Goal: Task Accomplishment & Management: Manage account settings

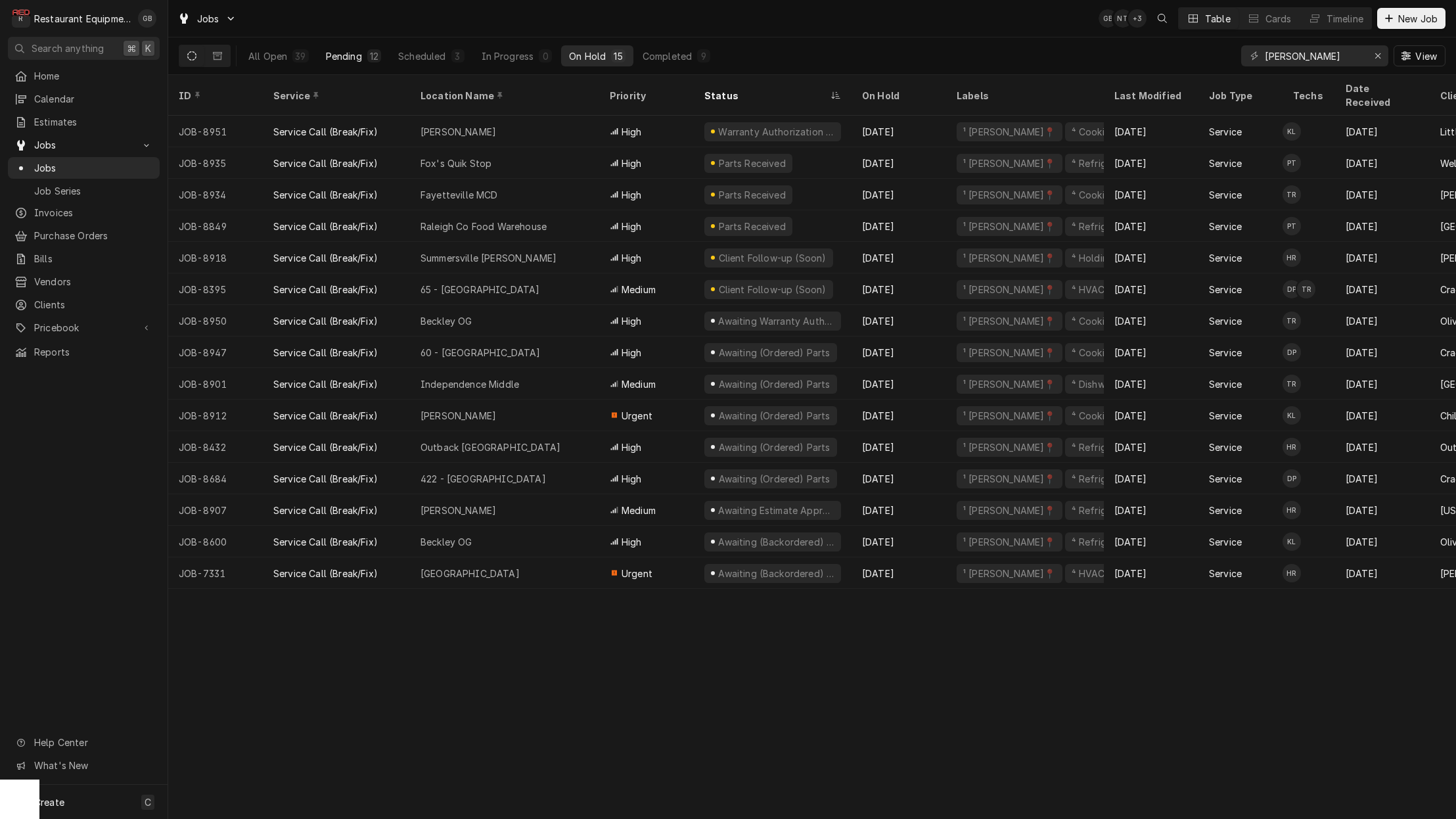
click at [362, 52] on button "Pending 12" at bounding box center [353, 56] width 71 height 21
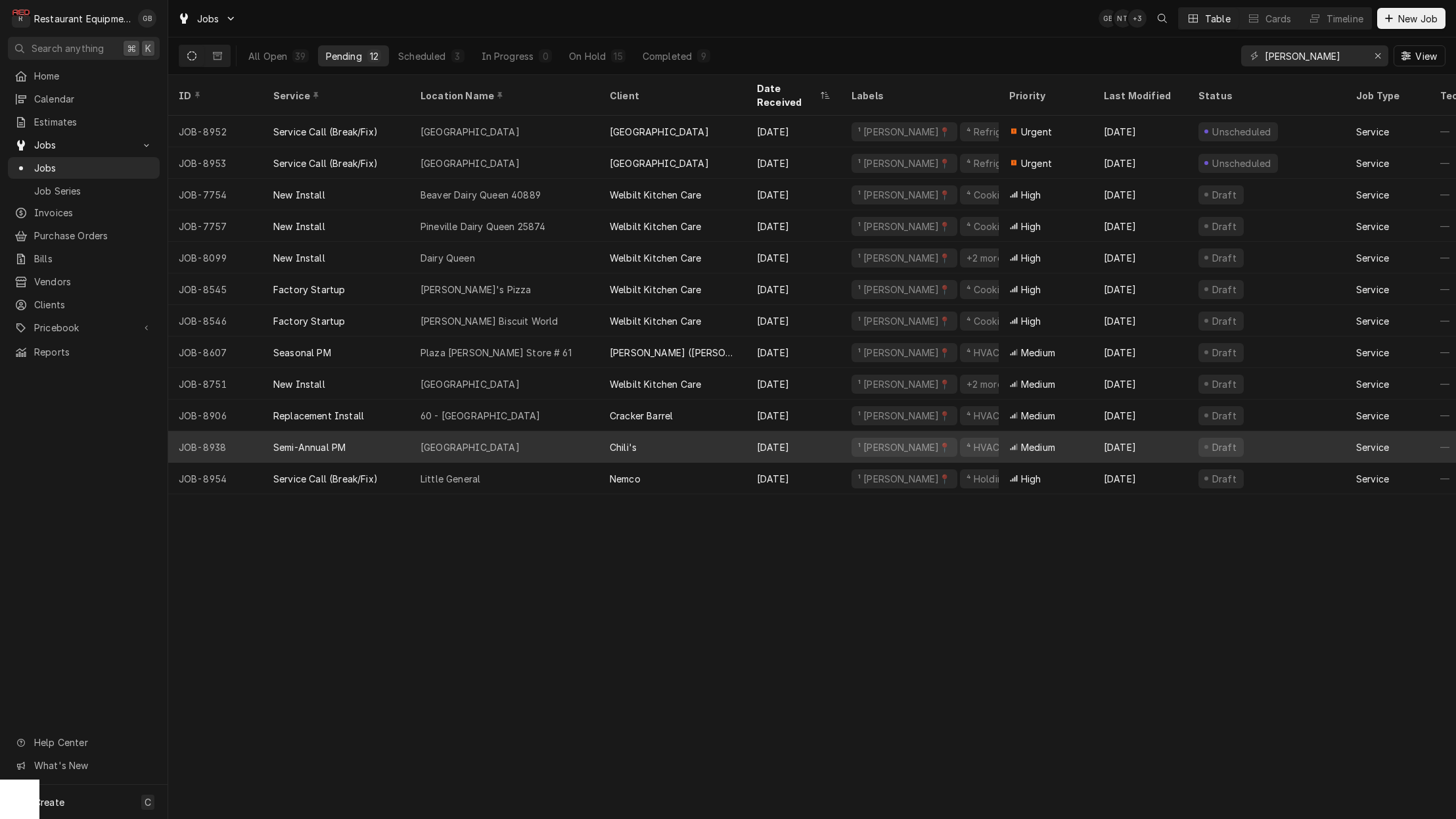
scroll to position [1, 0]
click at [389, 431] on div "Semi-Annual PM" at bounding box center [337, 447] width 147 height 32
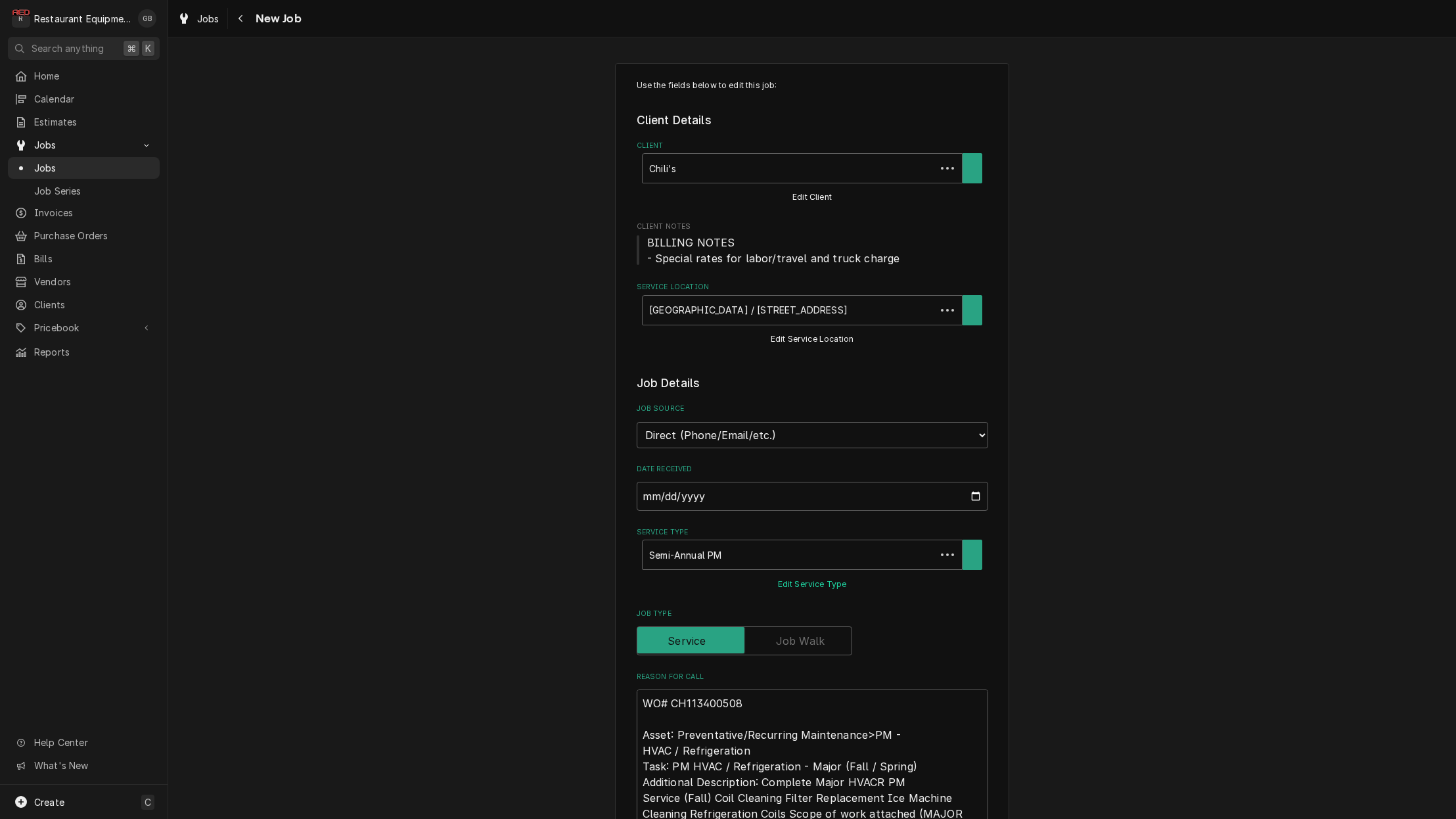
type textarea "x"
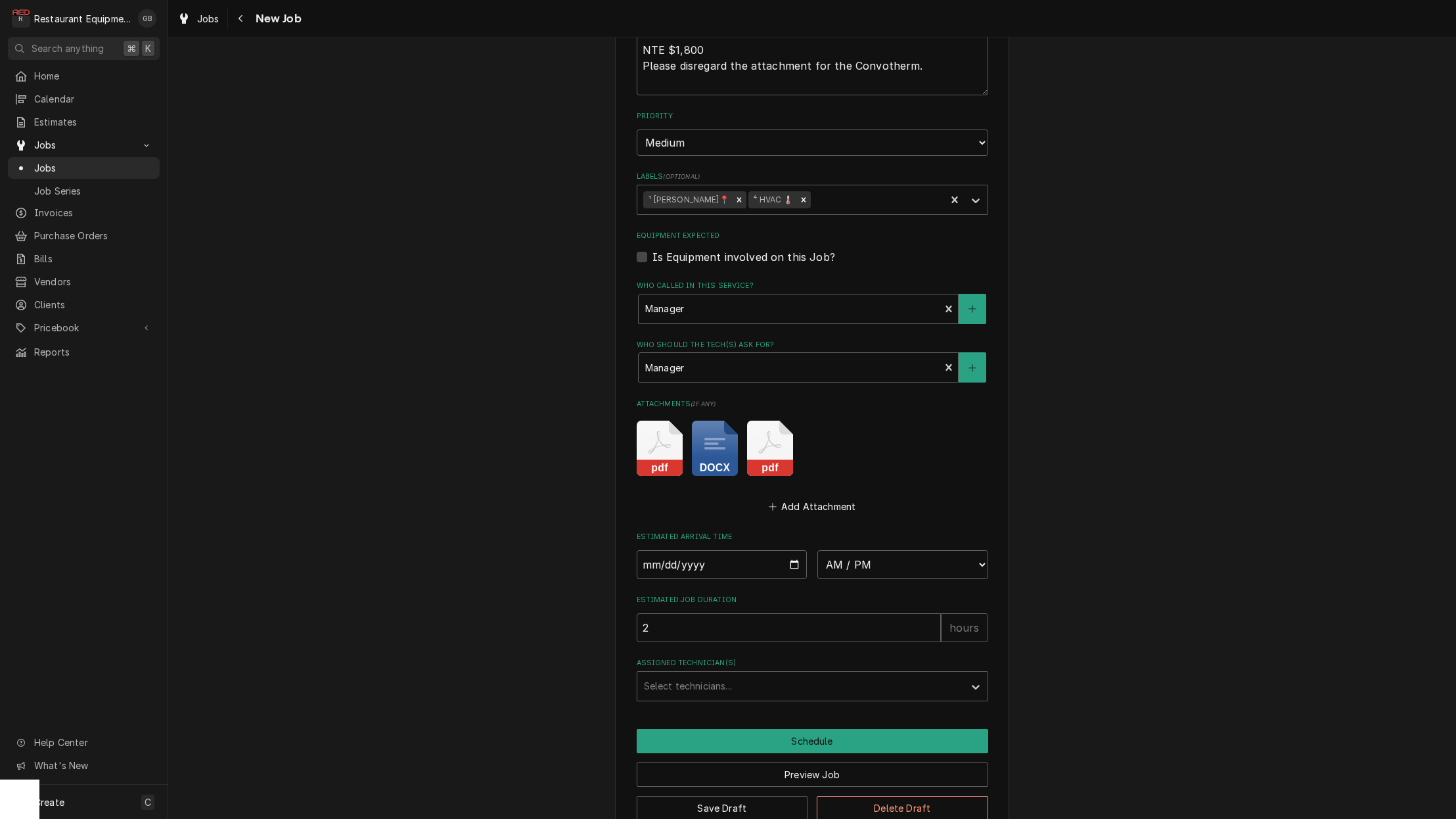
scroll to position [825, 0]
click at [667, 551] on input "Date" at bounding box center [722, 565] width 171 height 29
type input "2025-09-19"
type textarea "x"
click at [823, 557] on fieldset "Job Details Job Source Direct (Phone/Email/etc.) Service Channel Corrigo Ecotra…" at bounding box center [813, 126] width 352 height 1152
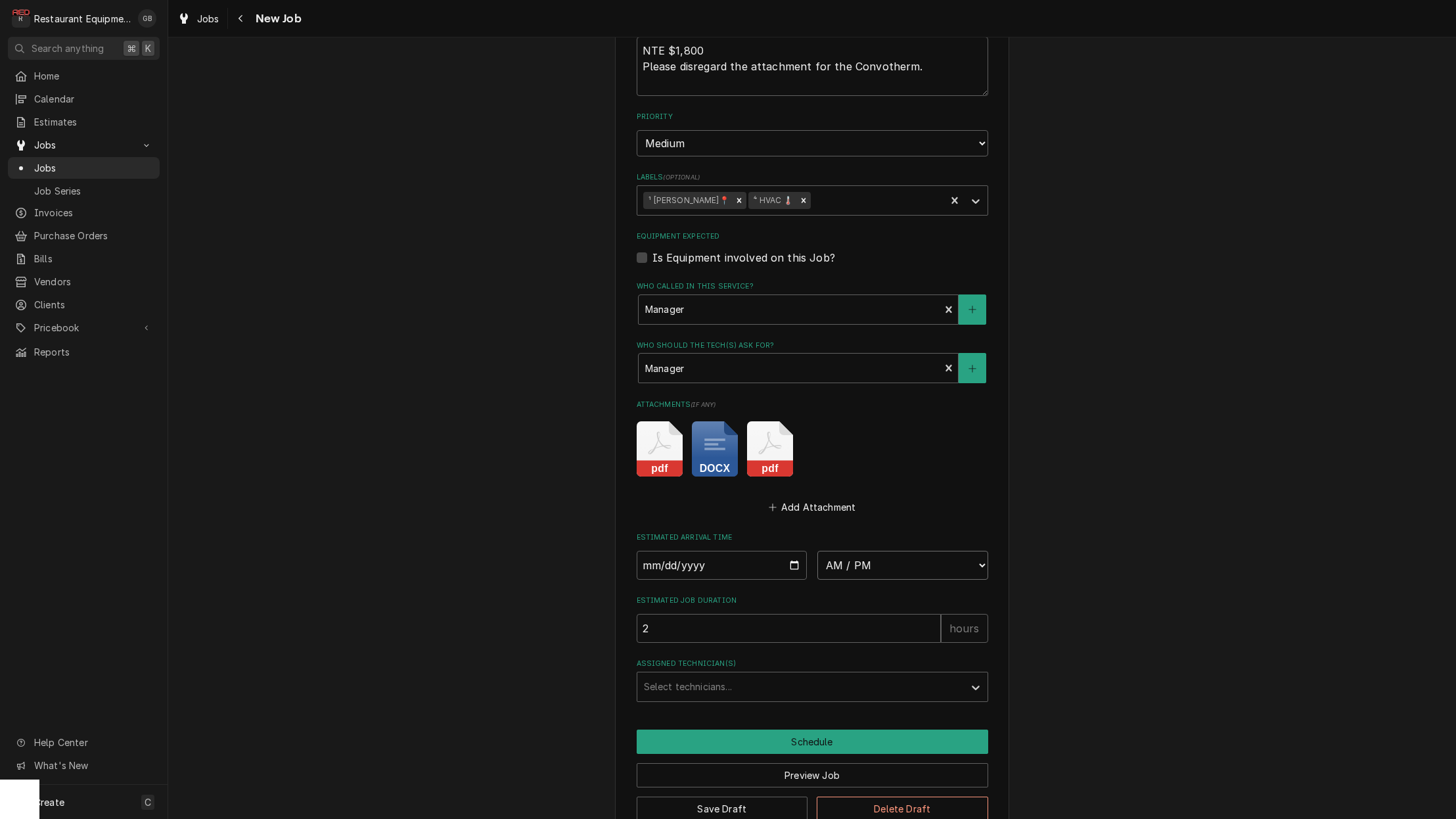
select select "15:00:00"
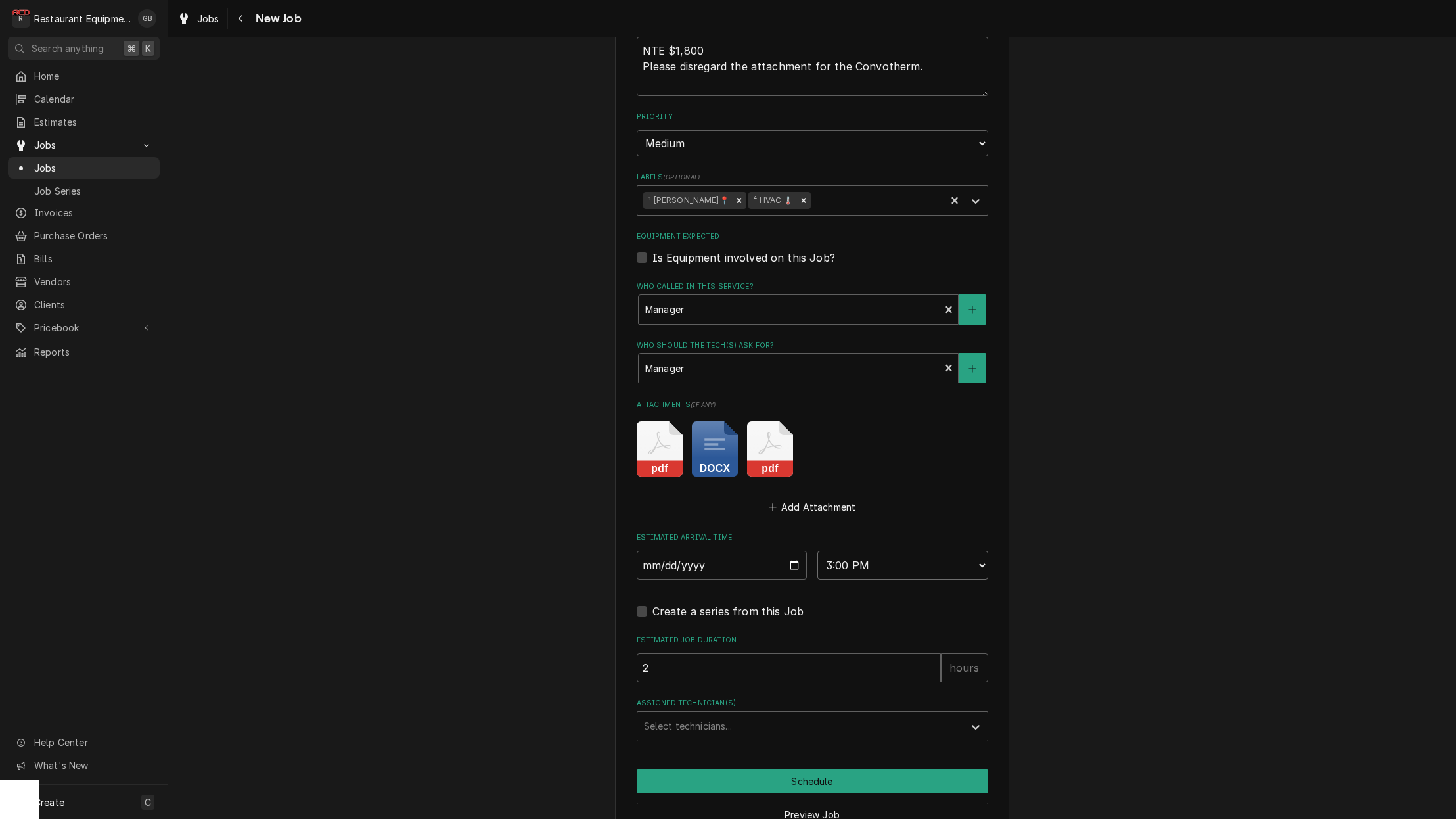
type textarea "x"
select select "14:00:00"
click at [778, 715] on div "Assigned Technician(s)" at bounding box center [800, 726] width 313 height 24
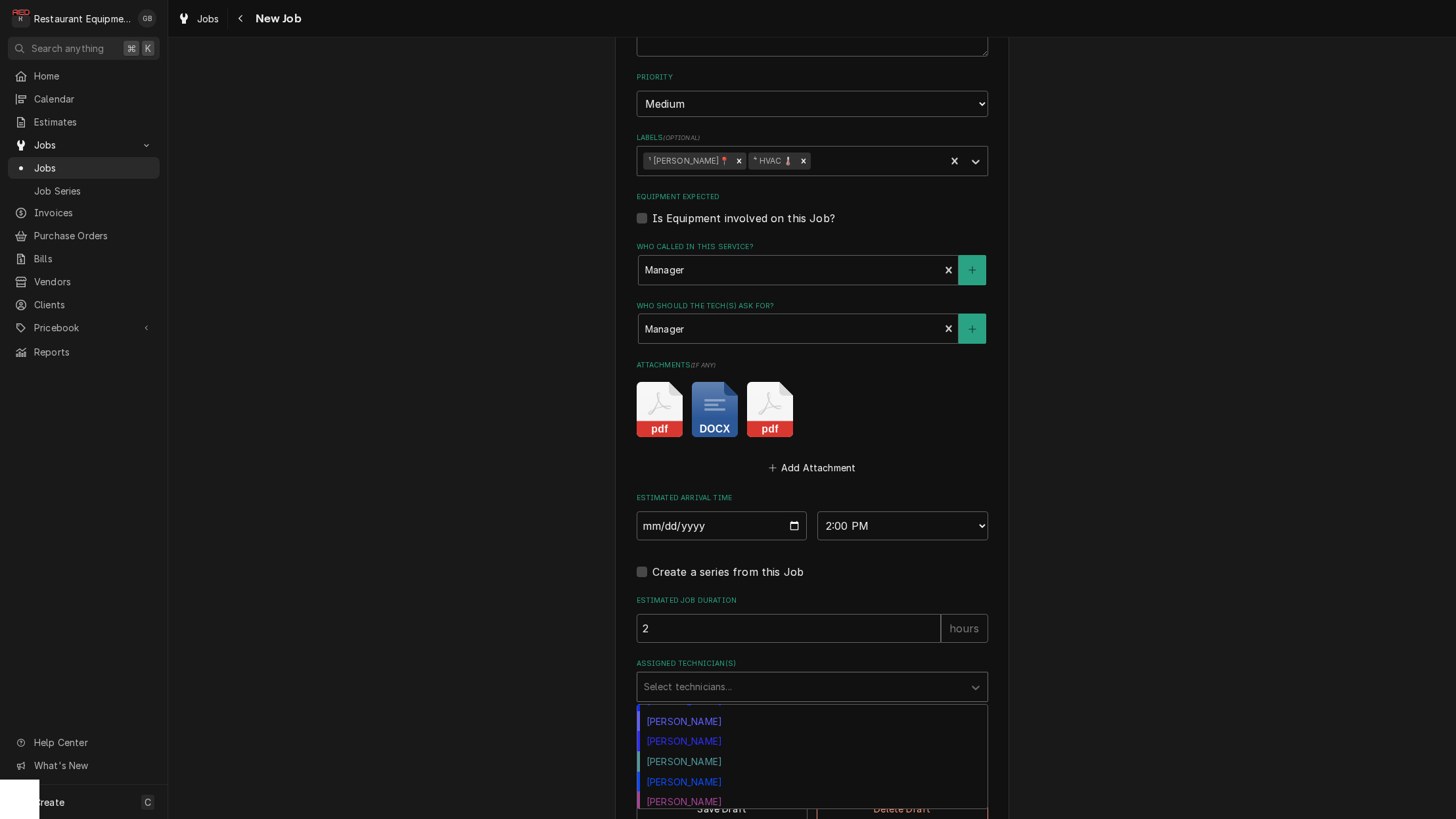
scroll to position [240, 0]
click at [702, 708] on div "Paxton Turner" at bounding box center [812, 717] width 350 height 20
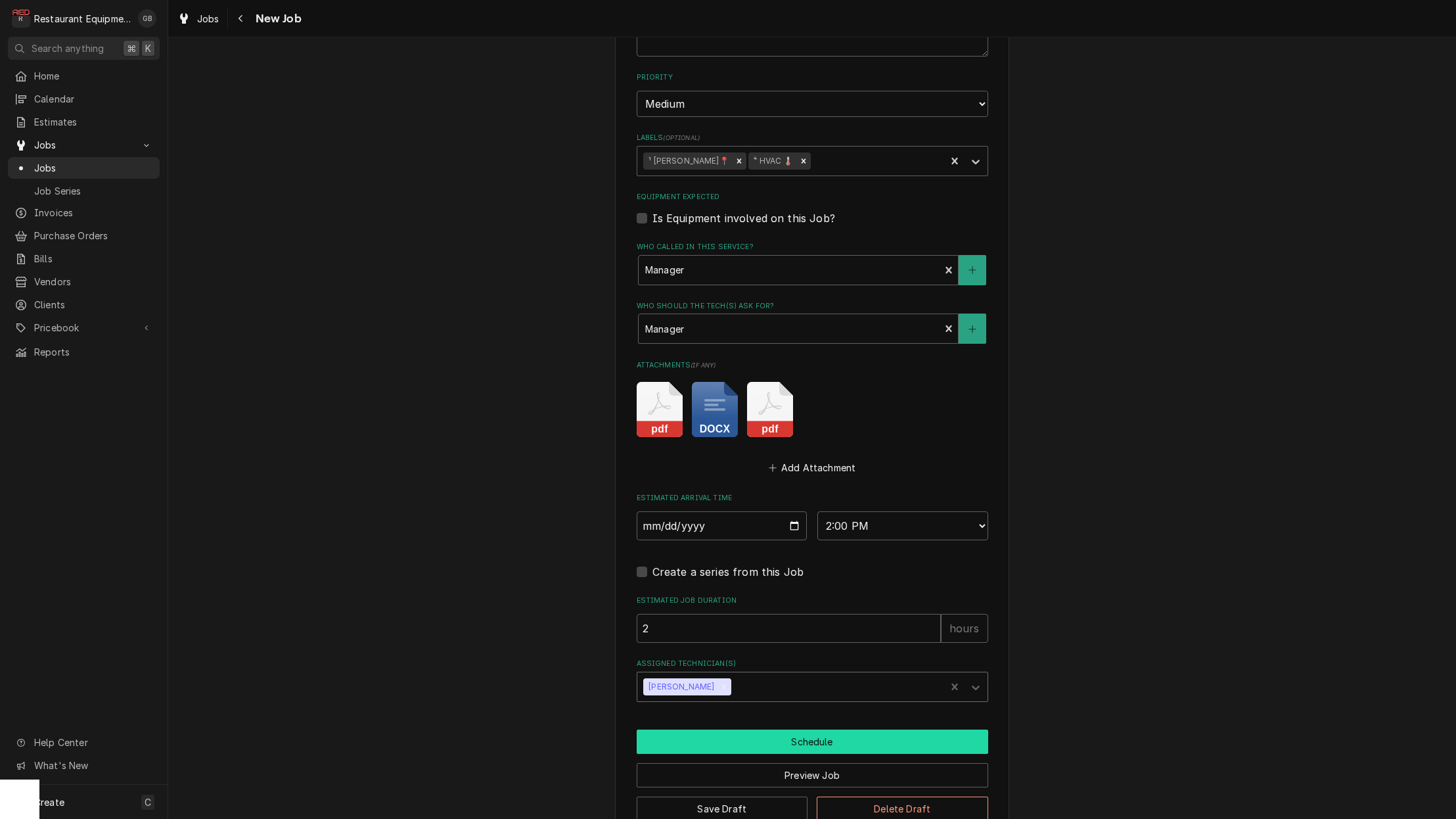
scroll to position [0, 0]
click at [786, 729] on button "Schedule" at bounding box center [813, 742] width 352 height 25
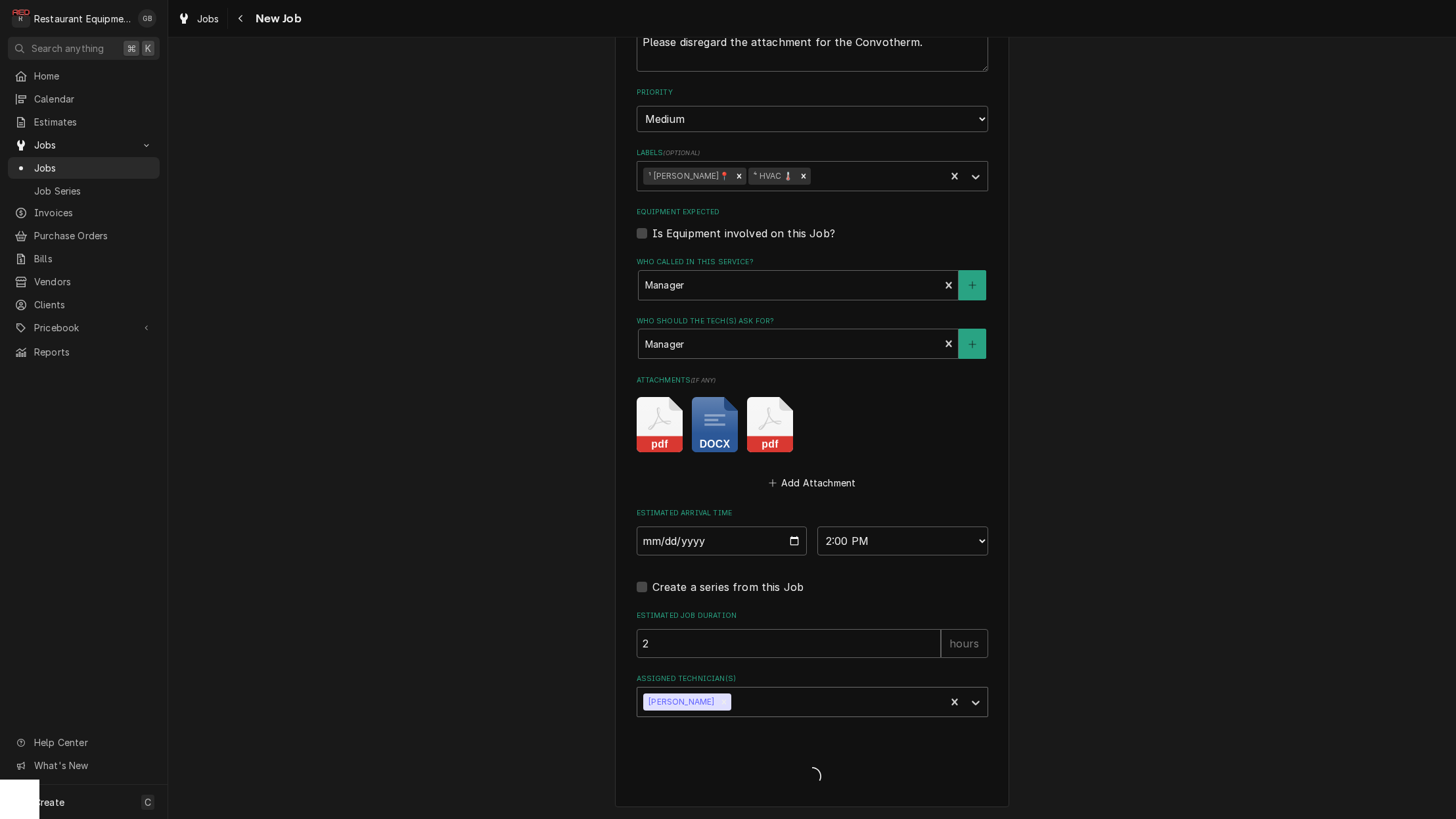
scroll to position [819, 0]
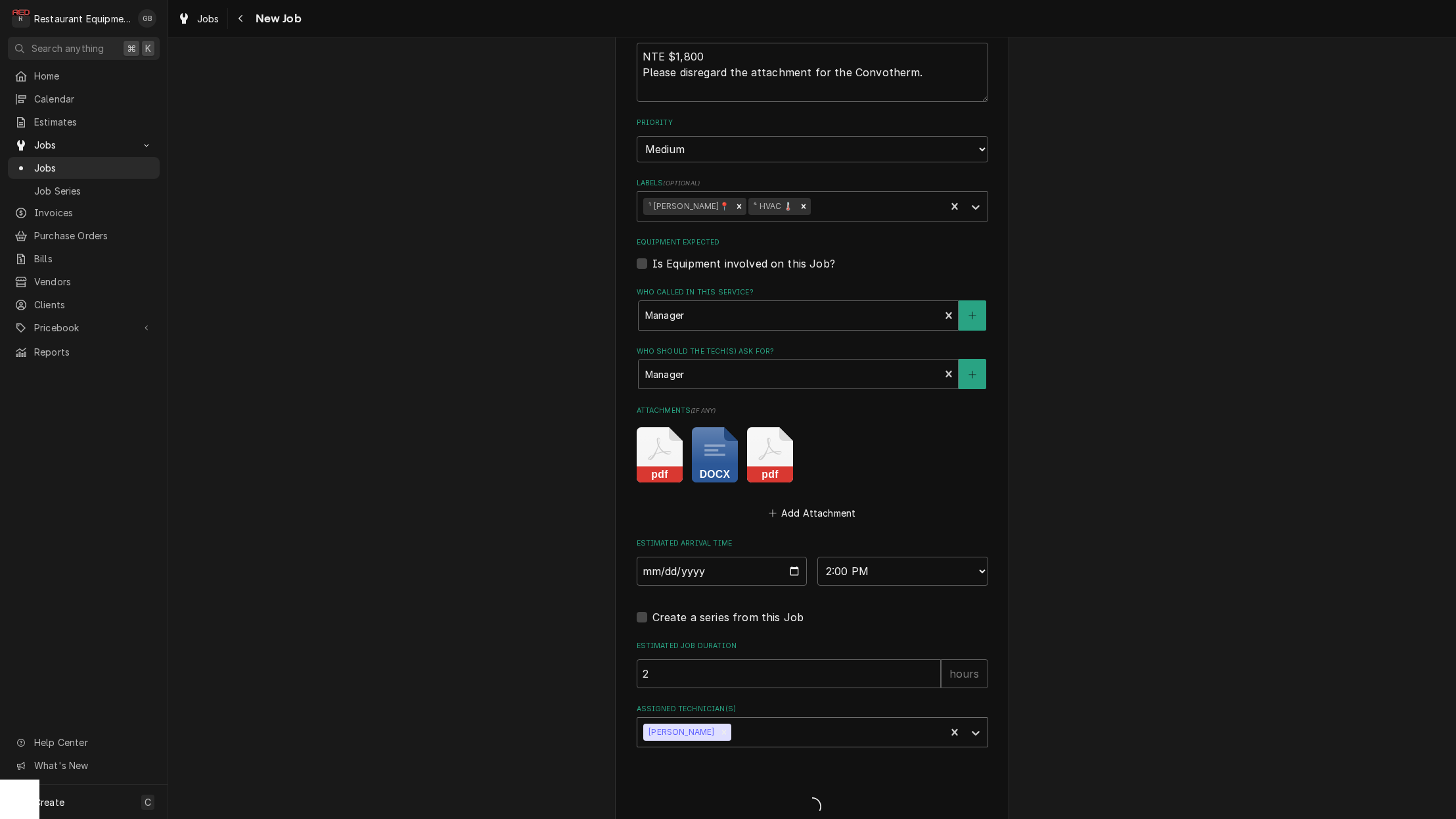
type textarea "x"
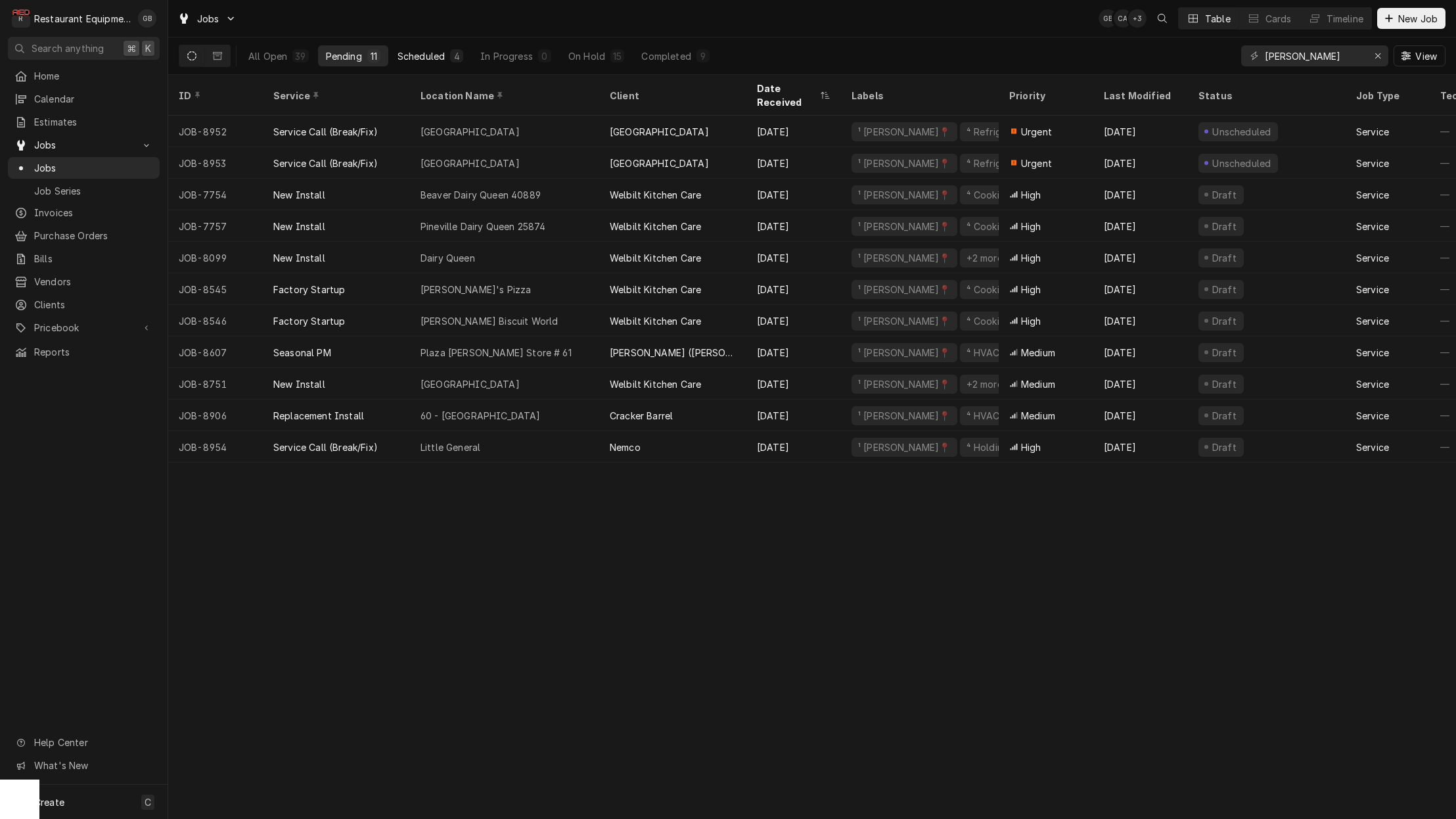
click at [437, 59] on div "Scheduled" at bounding box center [421, 56] width 47 height 14
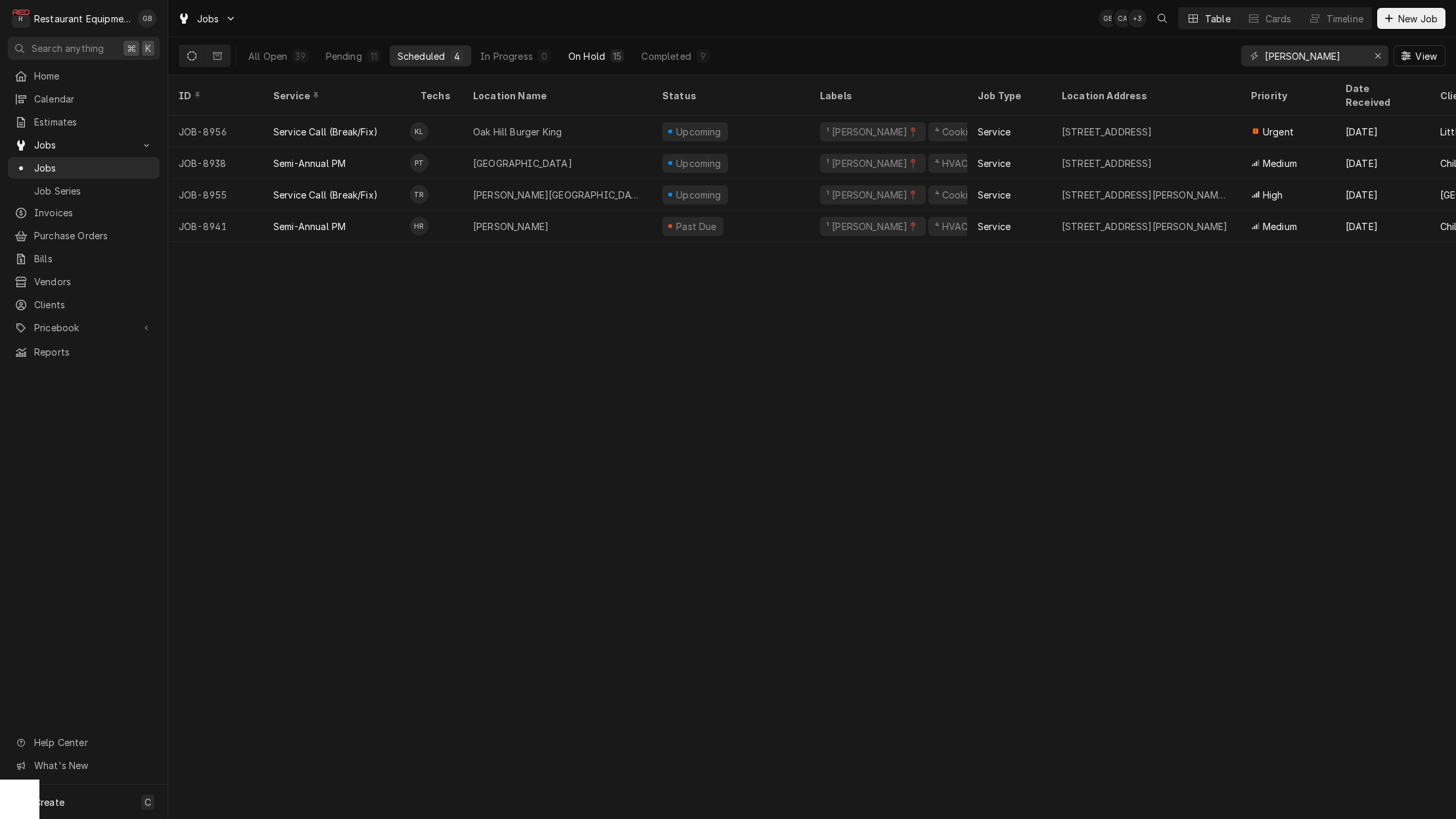
click at [592, 57] on div "On Hold" at bounding box center [587, 56] width 37 height 14
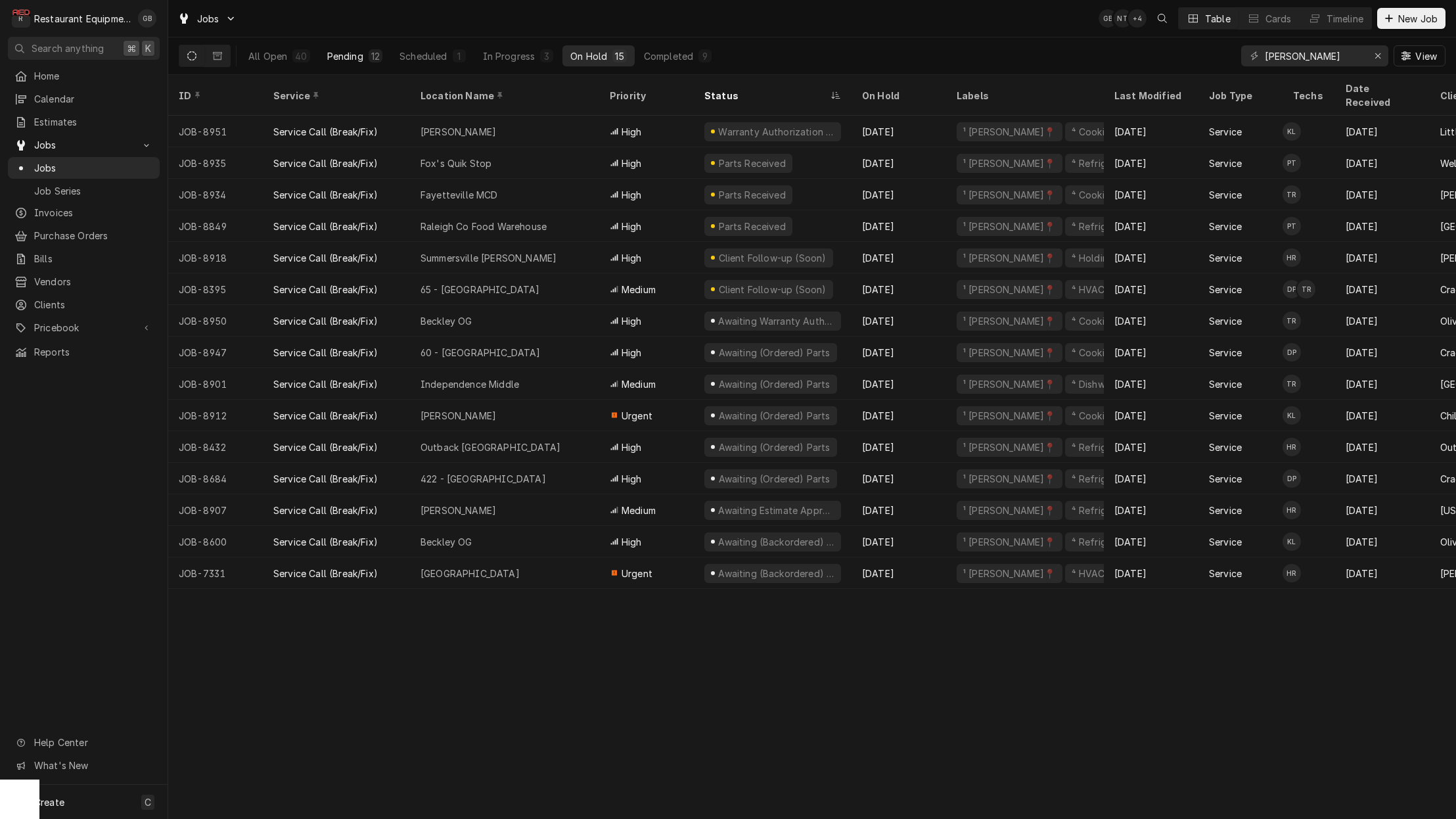
click at [337, 51] on div "Pending" at bounding box center [345, 56] width 36 height 14
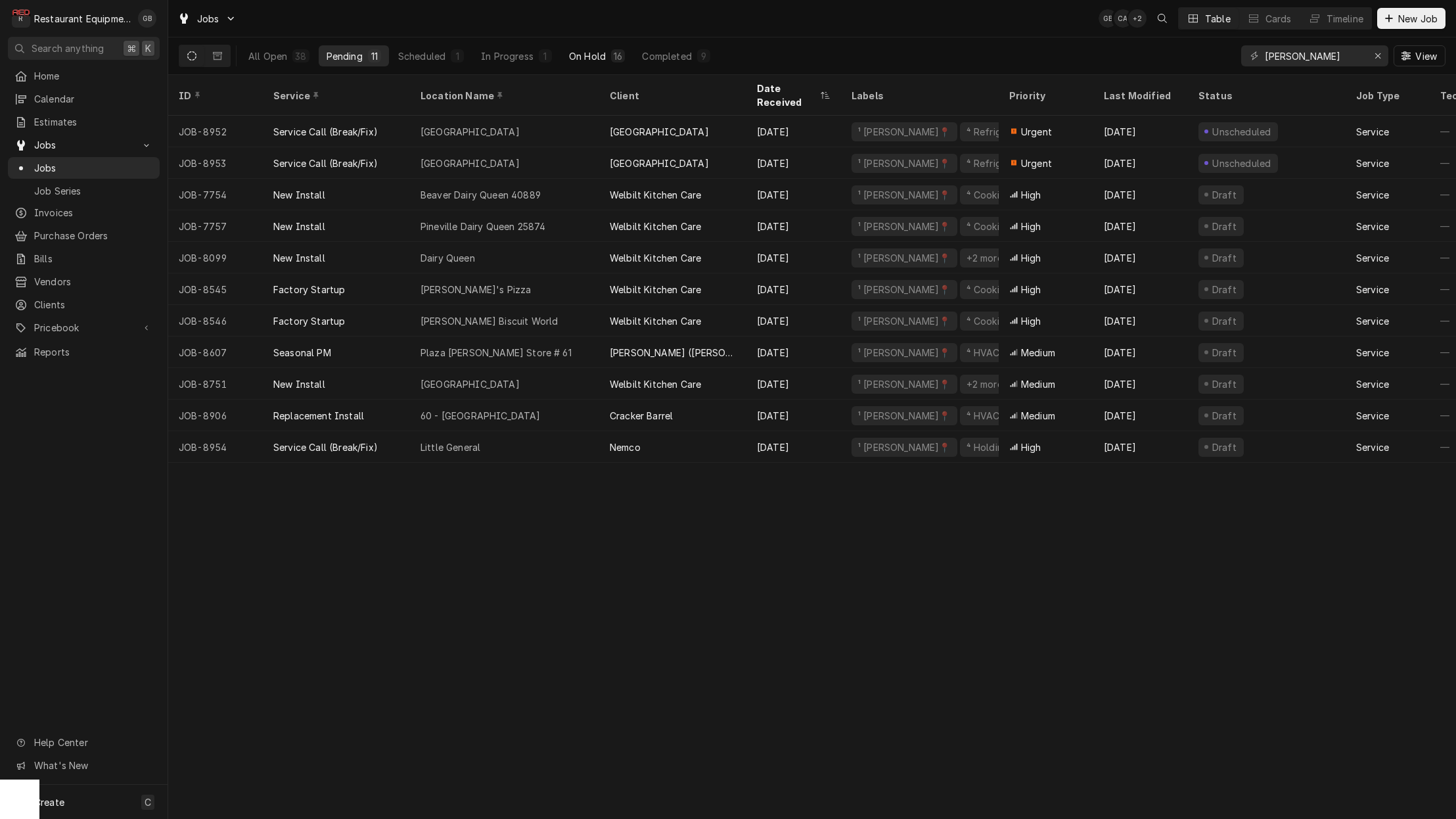
click at [579, 54] on div "On Hold" at bounding box center [587, 56] width 37 height 14
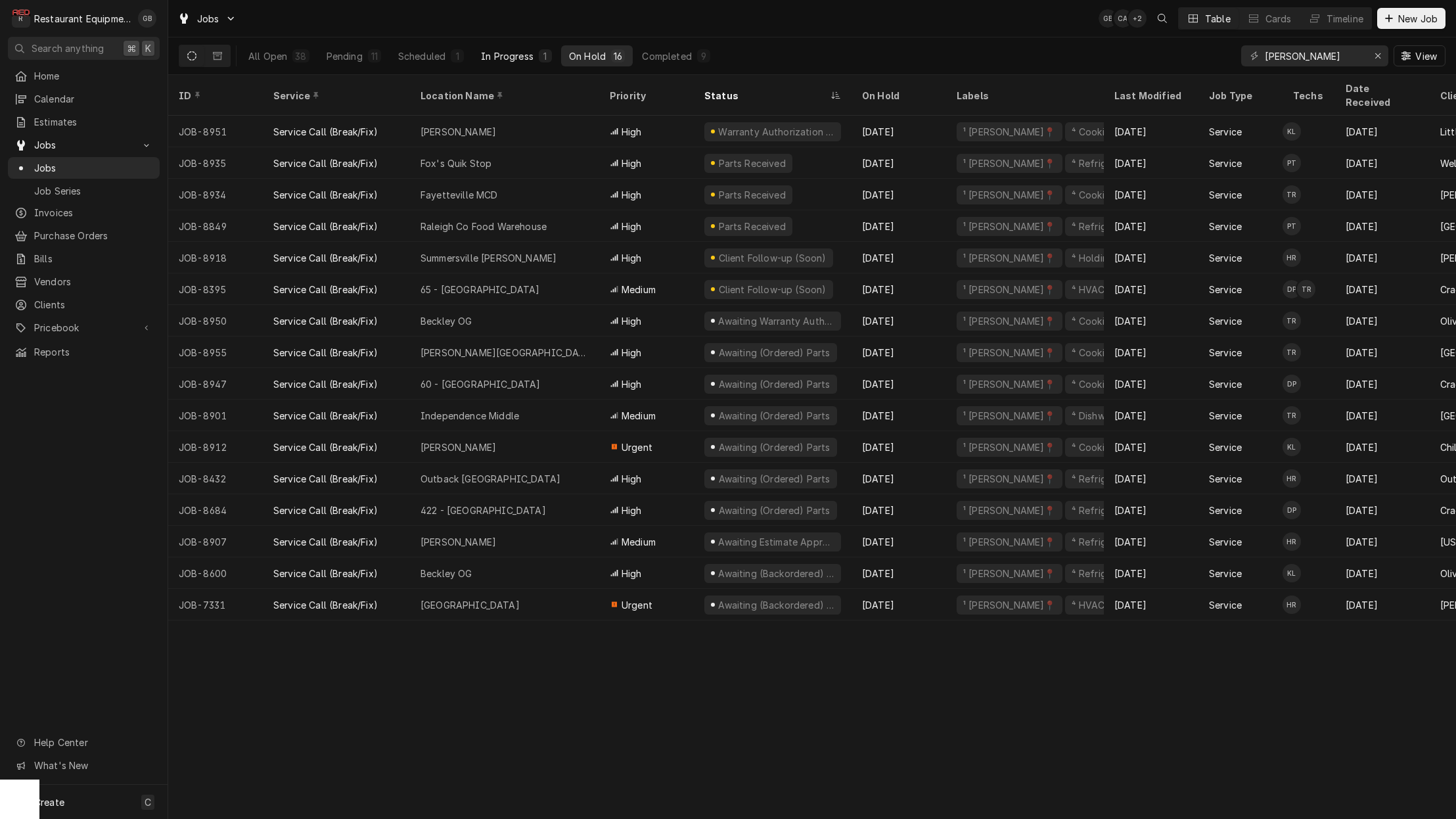
click at [515, 61] on div "In Progress" at bounding box center [507, 56] width 53 height 14
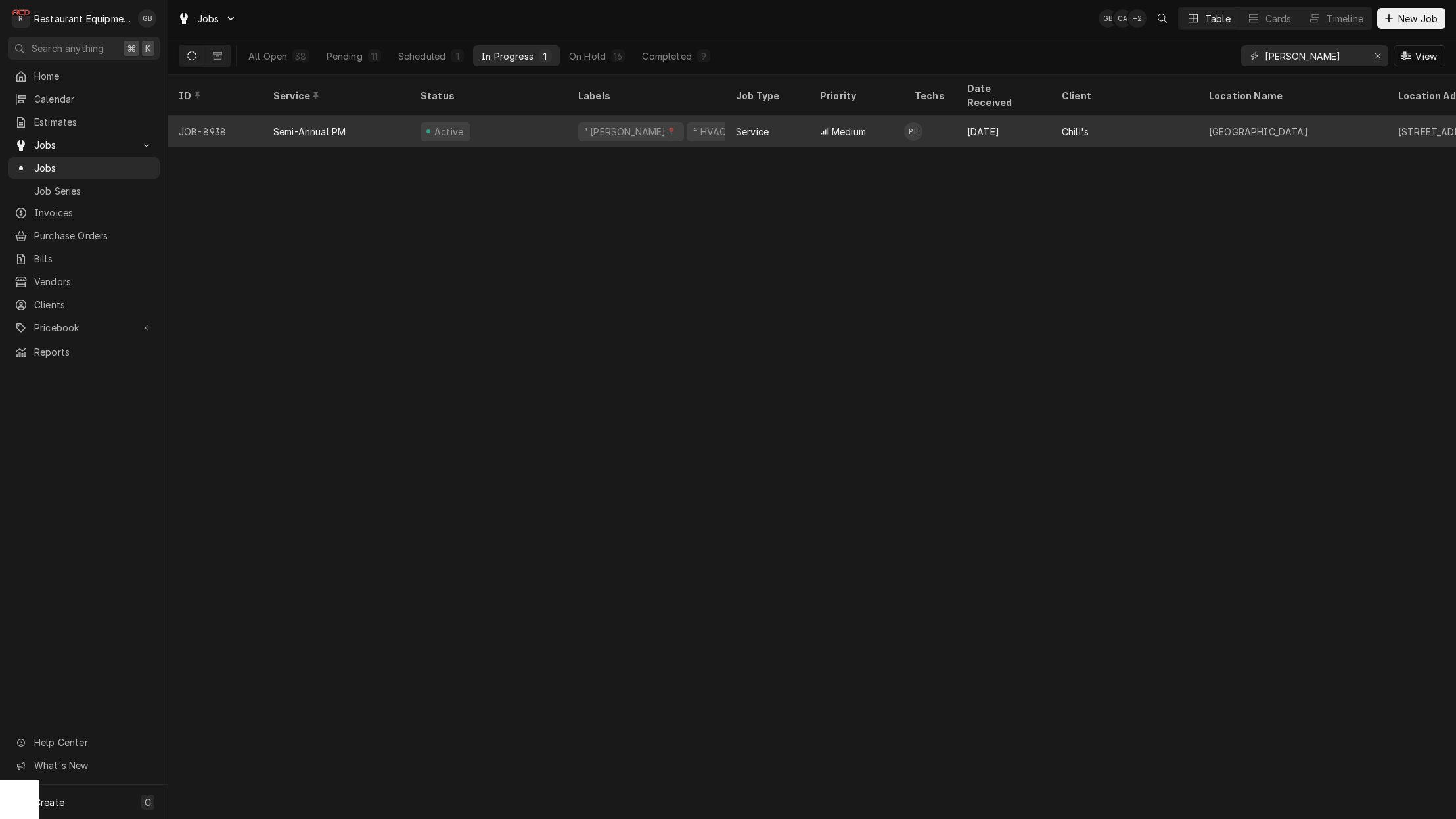
click at [517, 128] on div "Active" at bounding box center [489, 132] width 158 height 32
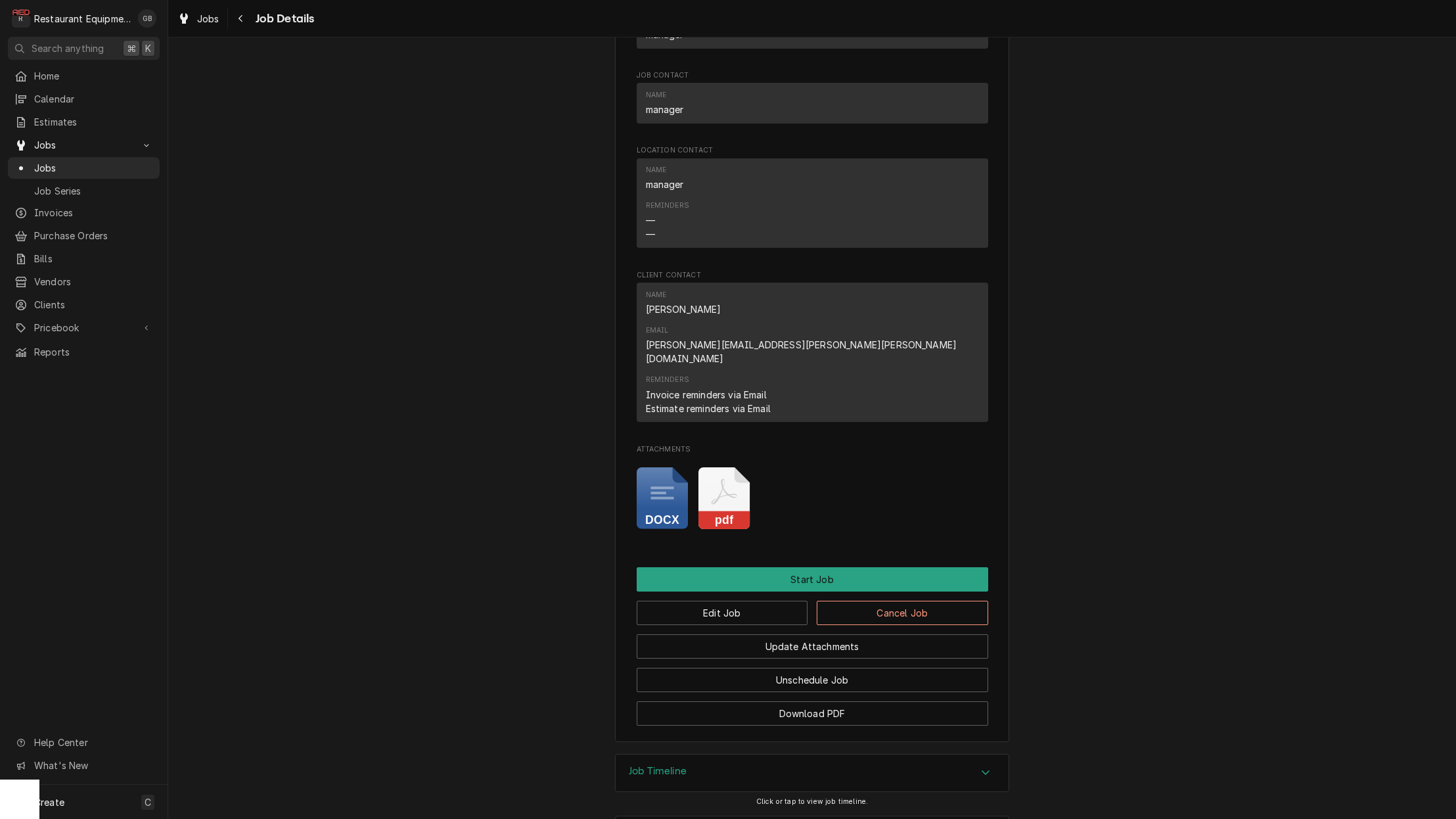
scroll to position [990, 0]
click at [745, 601] on button "Edit Job" at bounding box center [722, 614] width 171 height 25
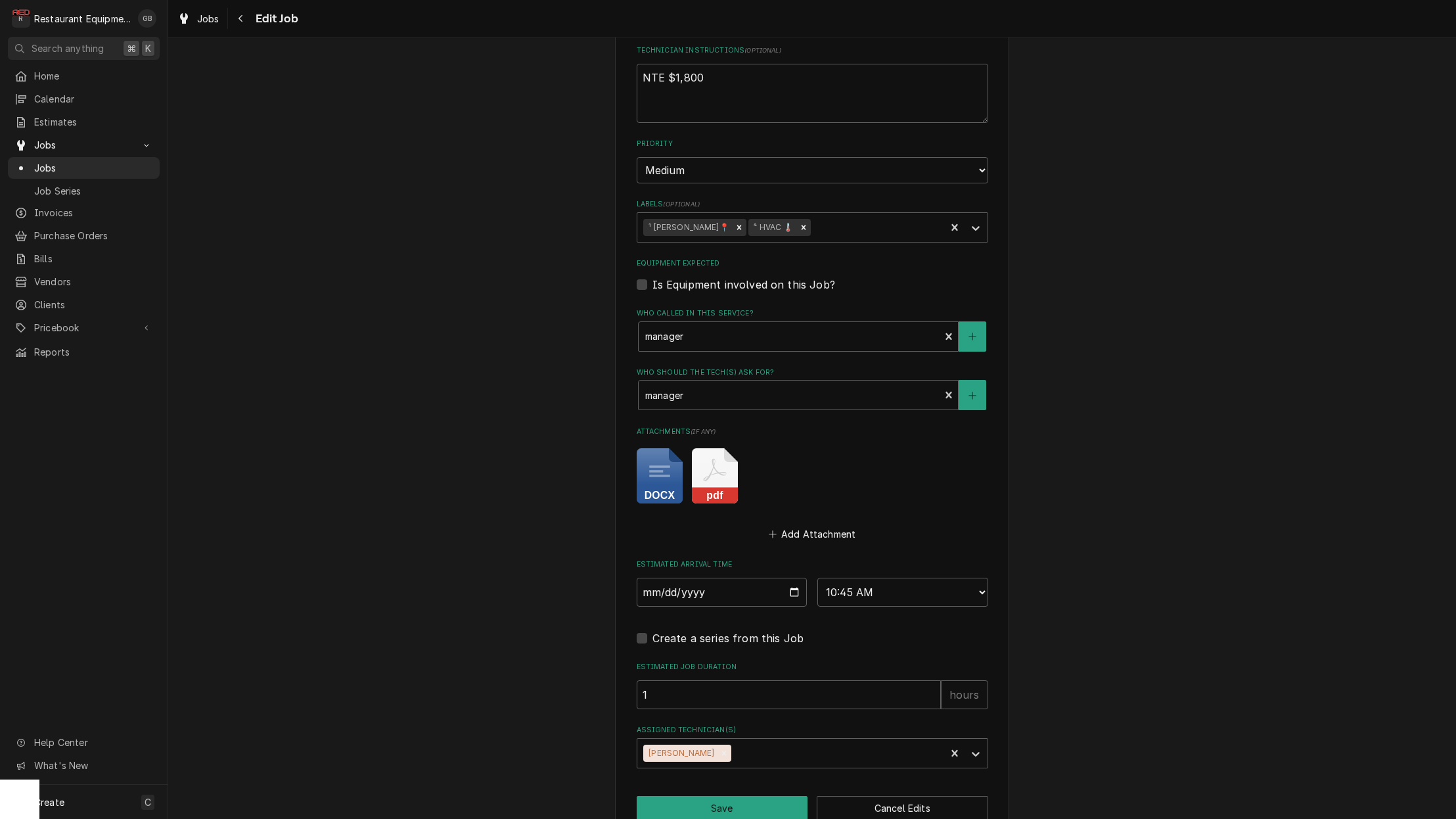
scroll to position [797, 0]
click at [881, 742] on div "Assigned Technician(s)" at bounding box center [836, 753] width 205 height 24
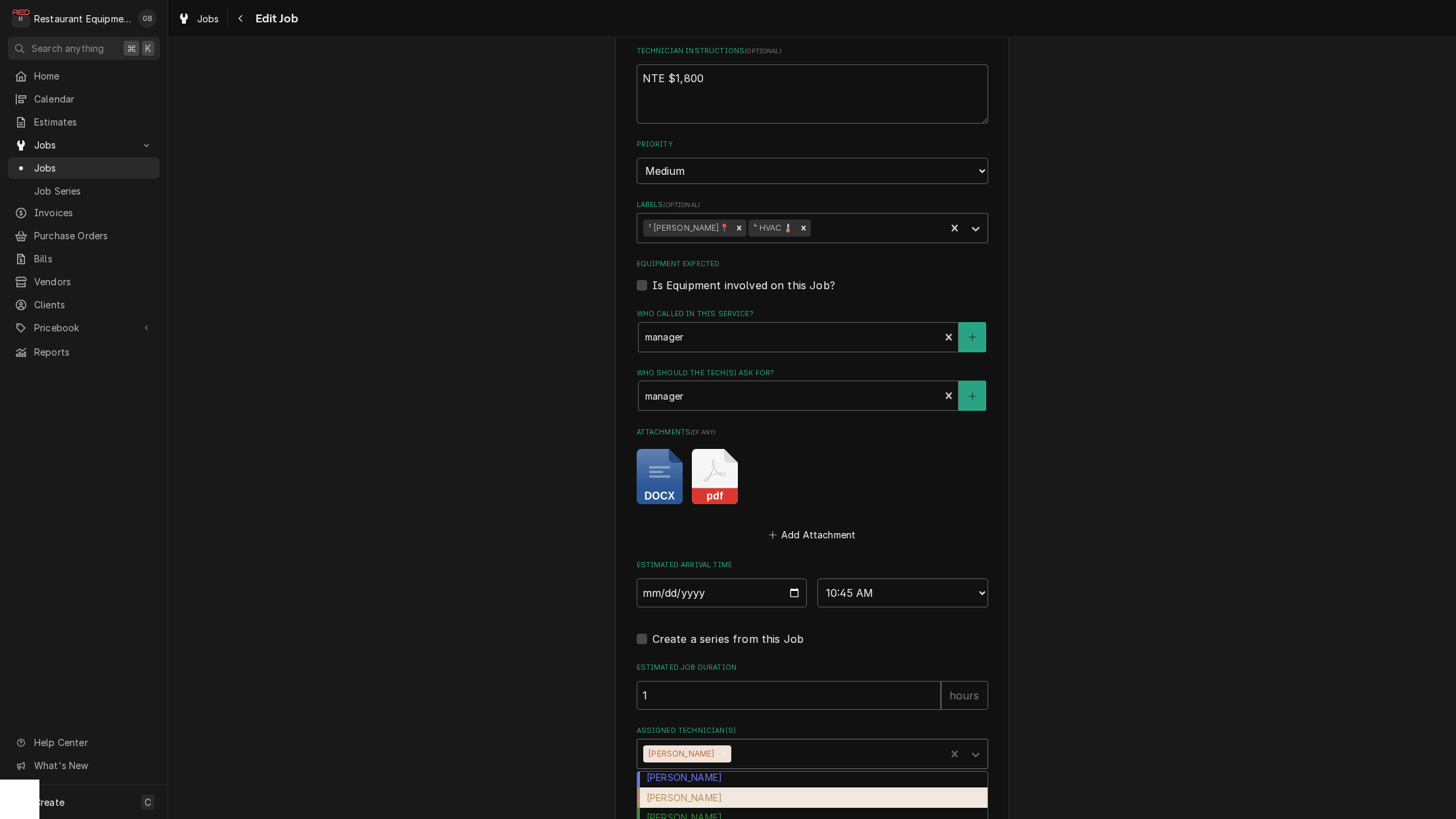
click at [714, 787] on div "Chuck Almond" at bounding box center [812, 797] width 350 height 20
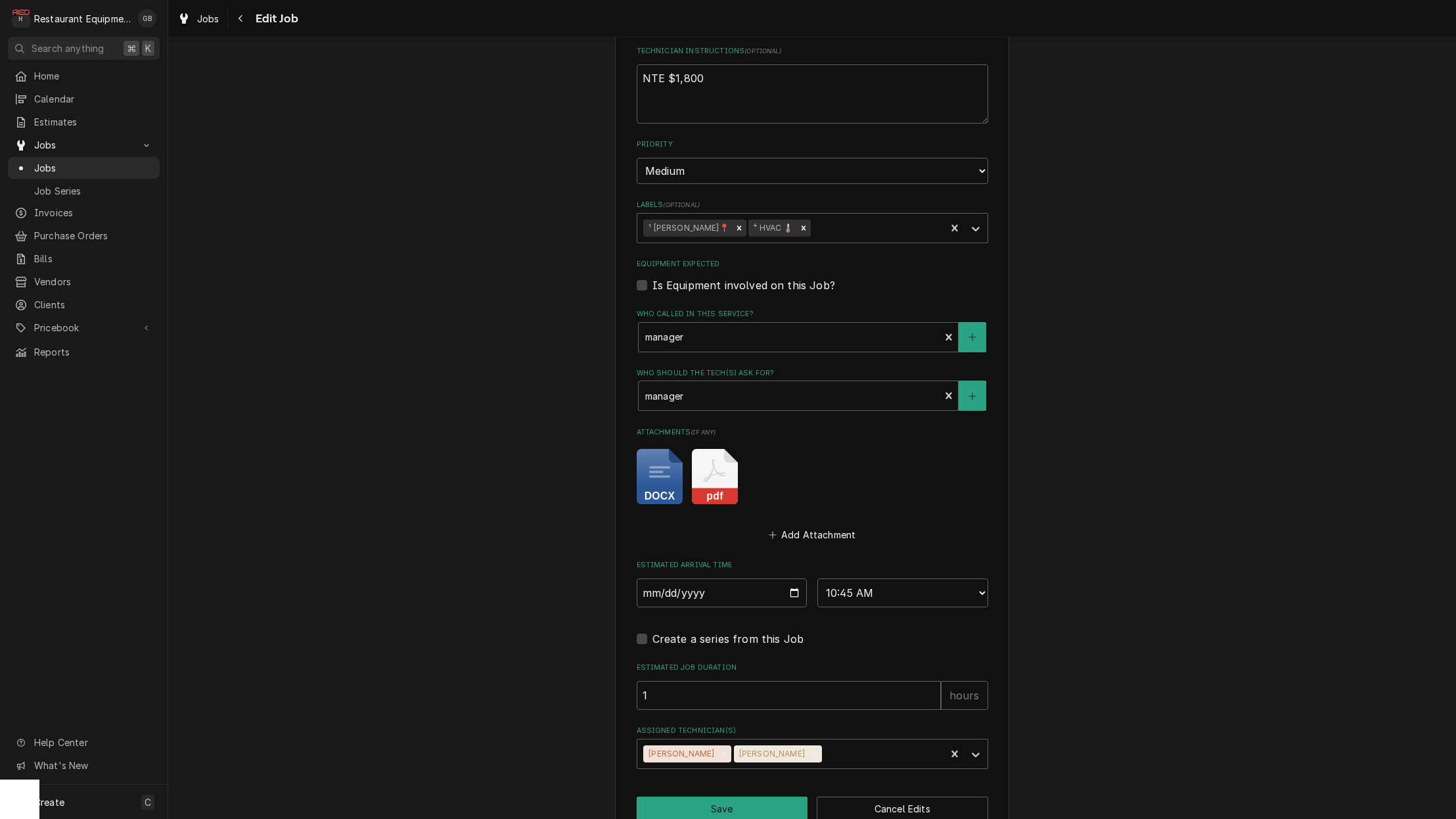
click at [714, 797] on button "Save" at bounding box center [722, 809] width 171 height 25
type textarea "x"
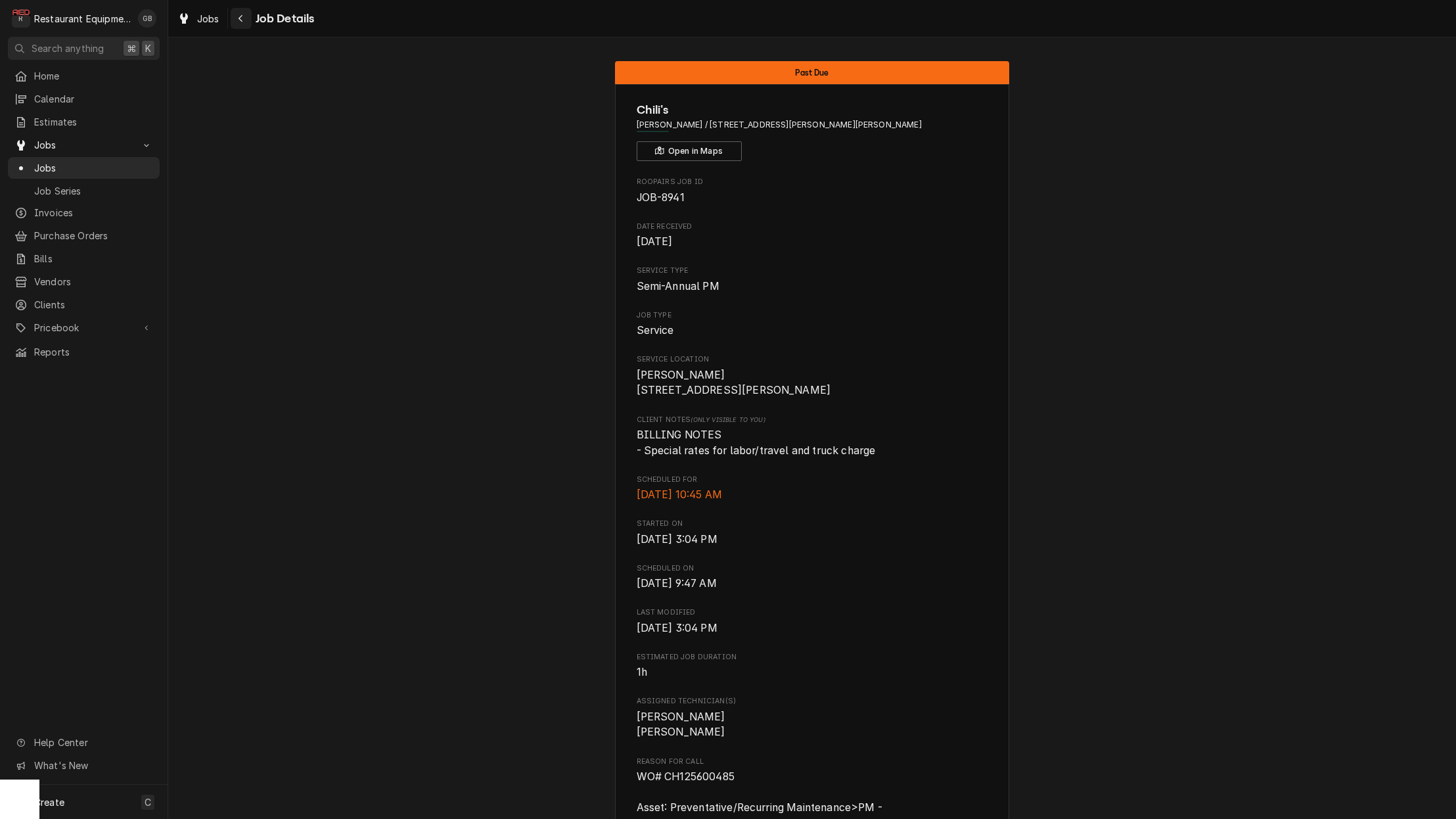
click at [235, 15] on div "Navigate back" at bounding box center [240, 18] width 13 height 13
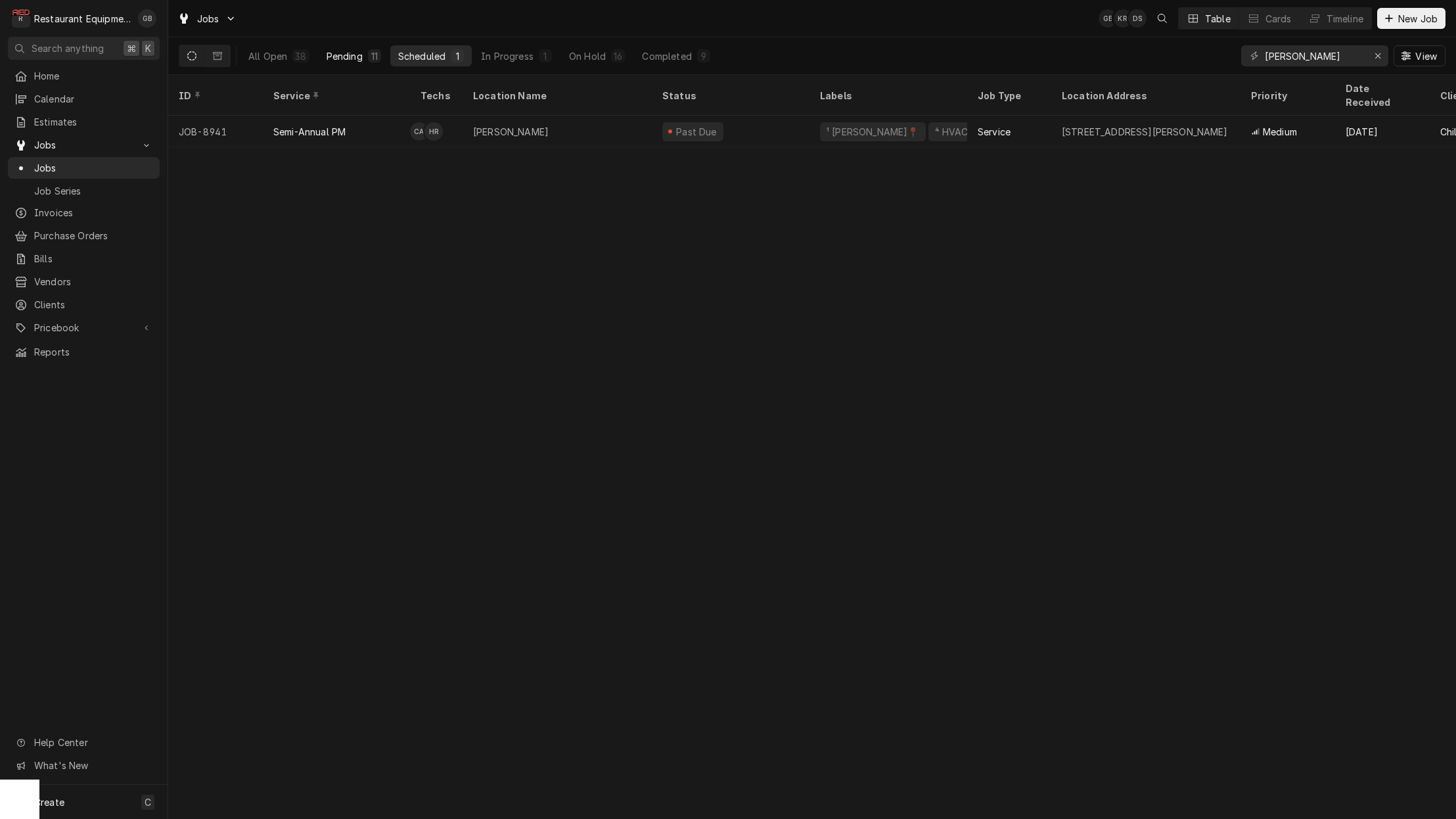
click at [341, 58] on div "Pending" at bounding box center [344, 56] width 36 height 14
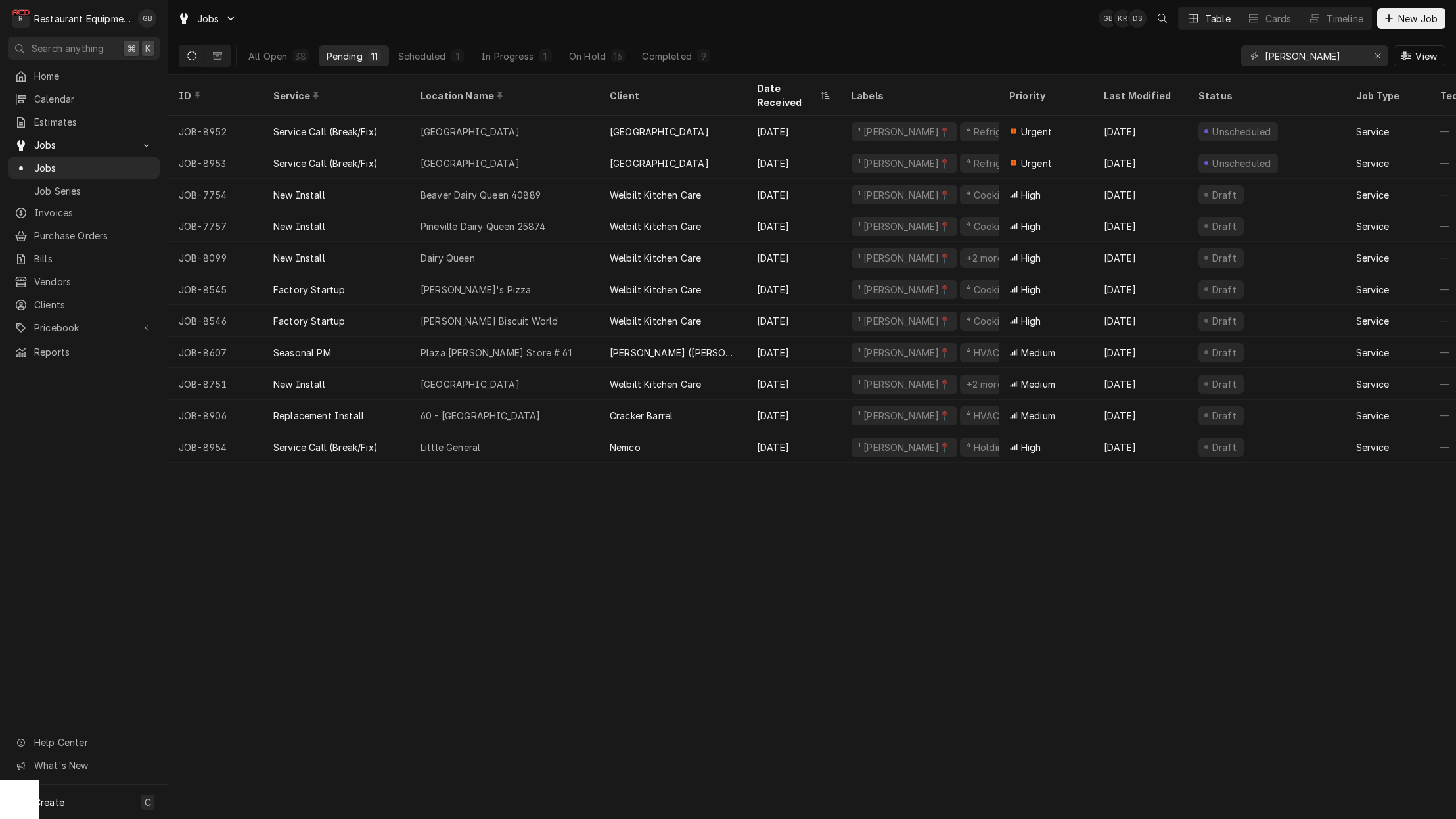
click at [552, 508] on div "ID Service Location Name Client Date Received Labels Priority Last Modified Sta…" at bounding box center [813, 447] width 1288 height 744
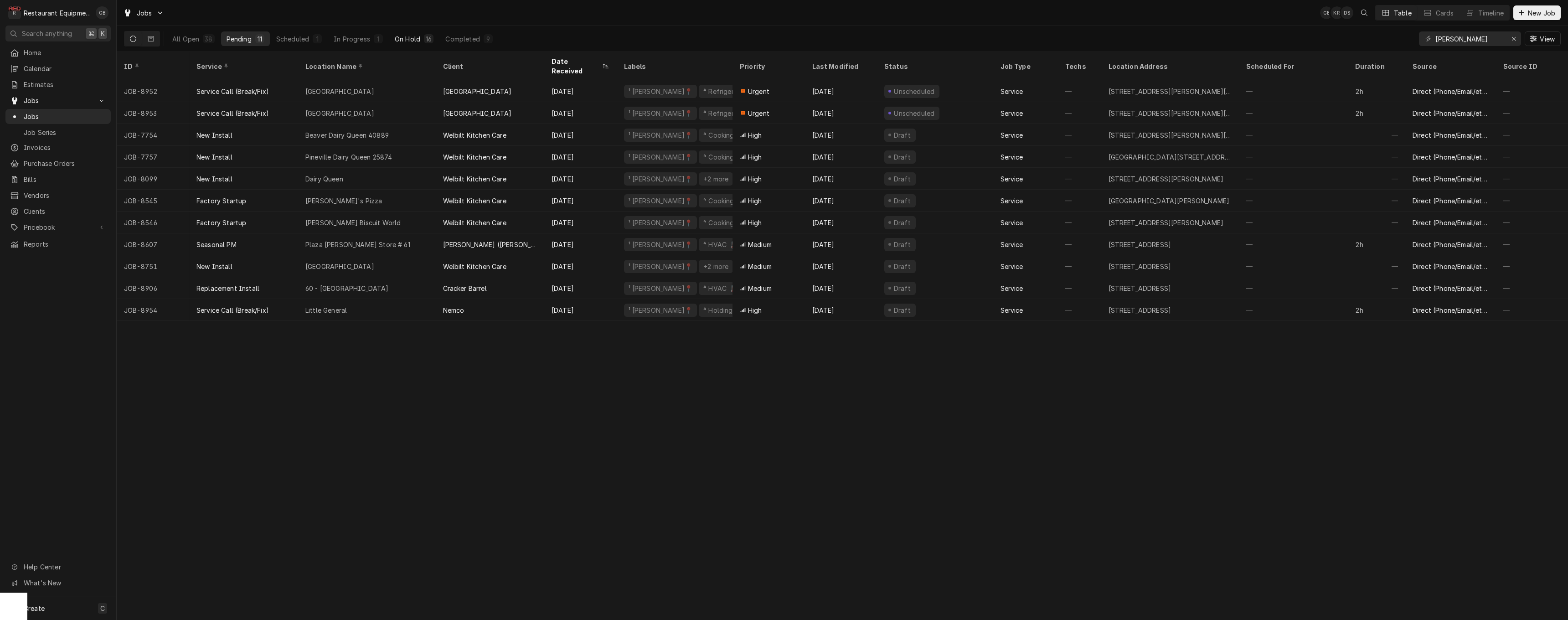
scroll to position [0, 1]
click at [411, 35] on div "On Hold" at bounding box center [407, 39] width 26 height 10
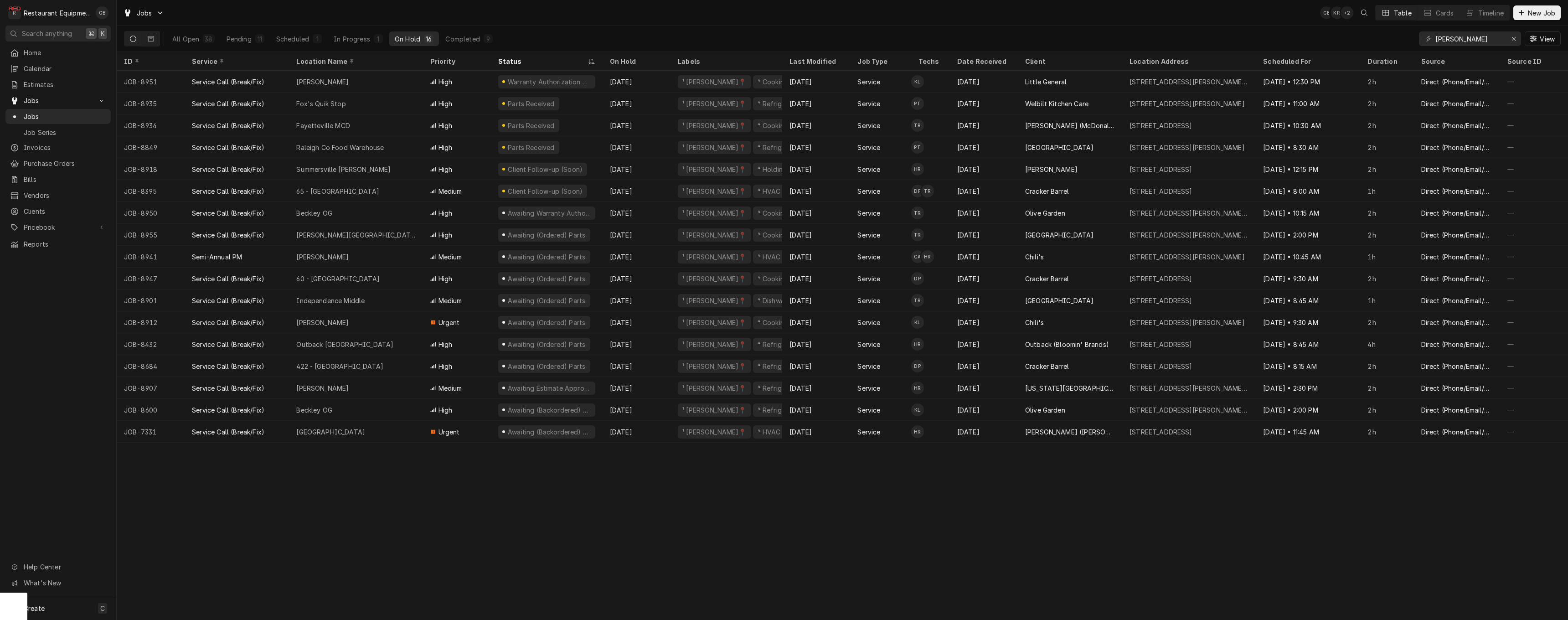
scroll to position [0, 0]
